Goal: Information Seeking & Learning: Learn about a topic

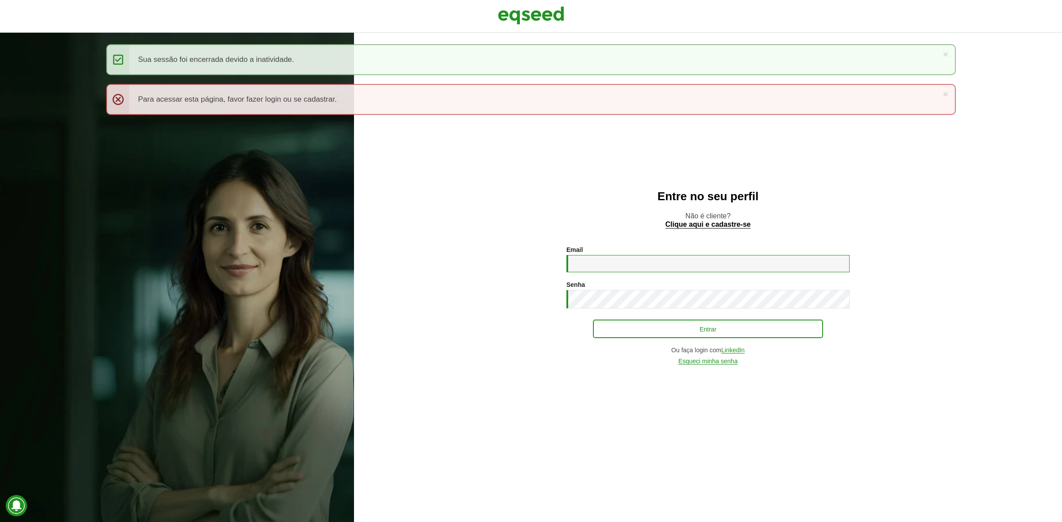
type input "**********"
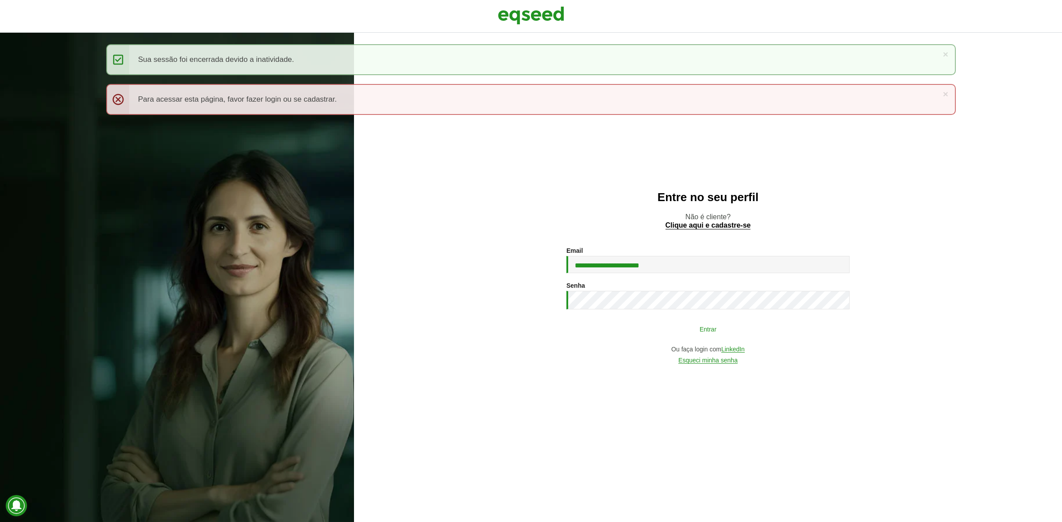
click at [676, 326] on button "Entrar" at bounding box center [708, 329] width 230 height 17
